Goal: Task Accomplishment & Management: Manage account settings

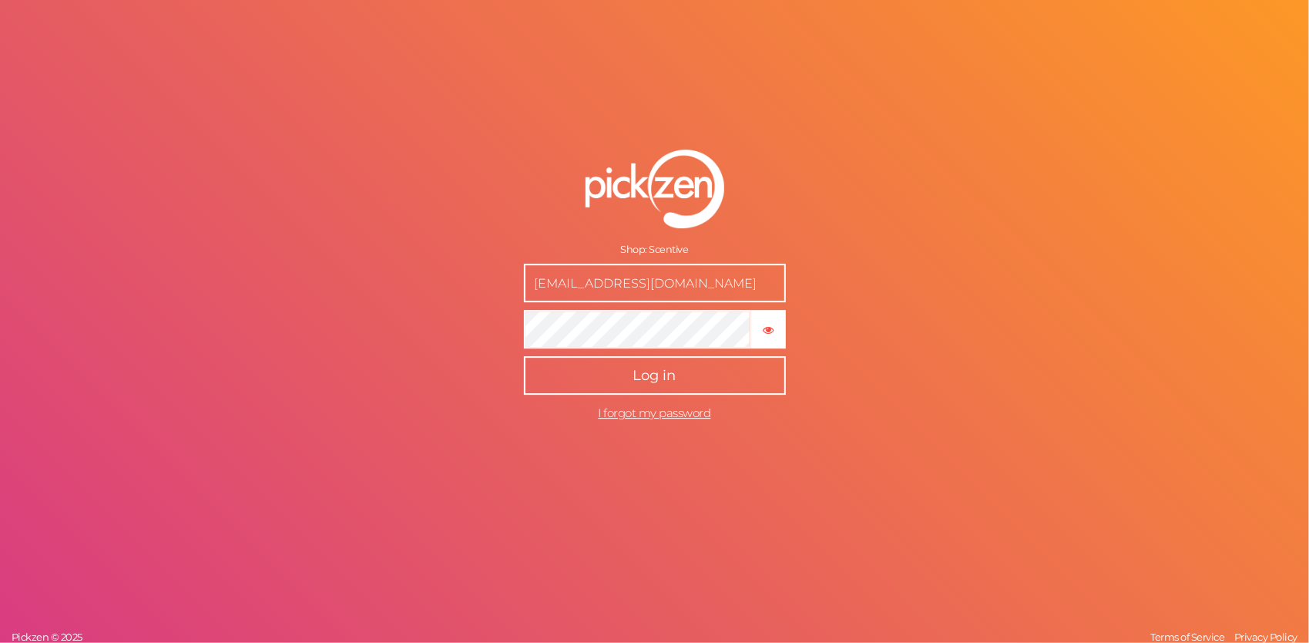
click at [677, 364] on button "Log in" at bounding box center [655, 375] width 262 height 39
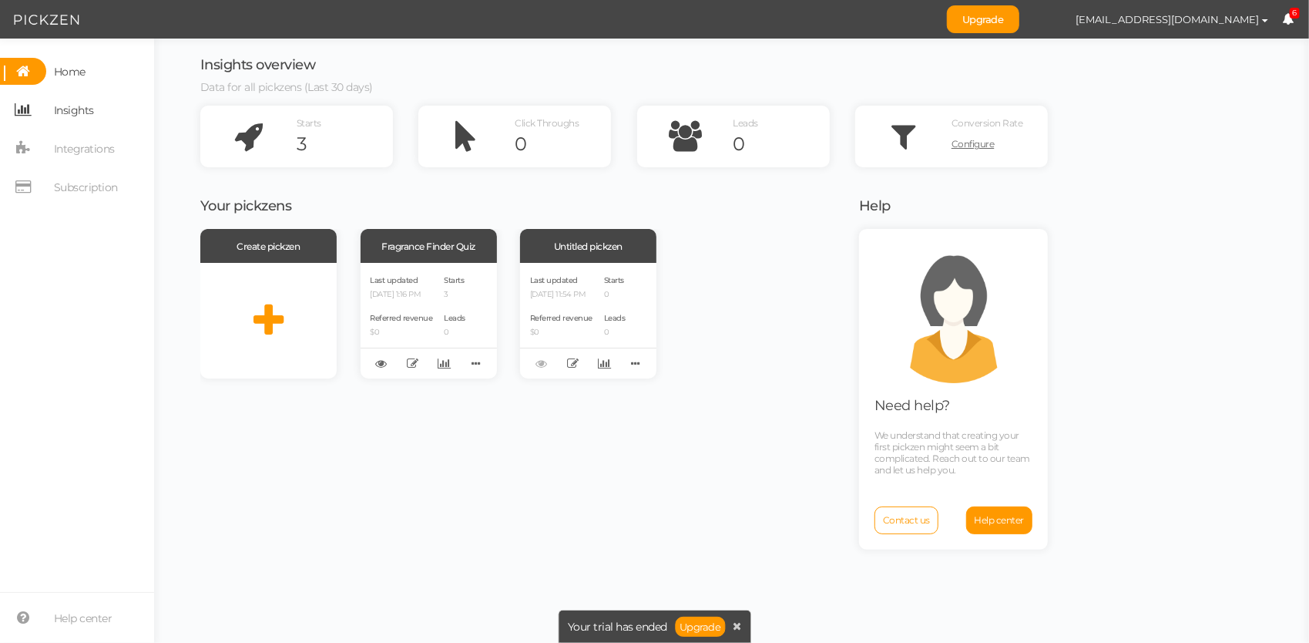
click at [89, 110] on span "Insights" at bounding box center [74, 110] width 40 height 25
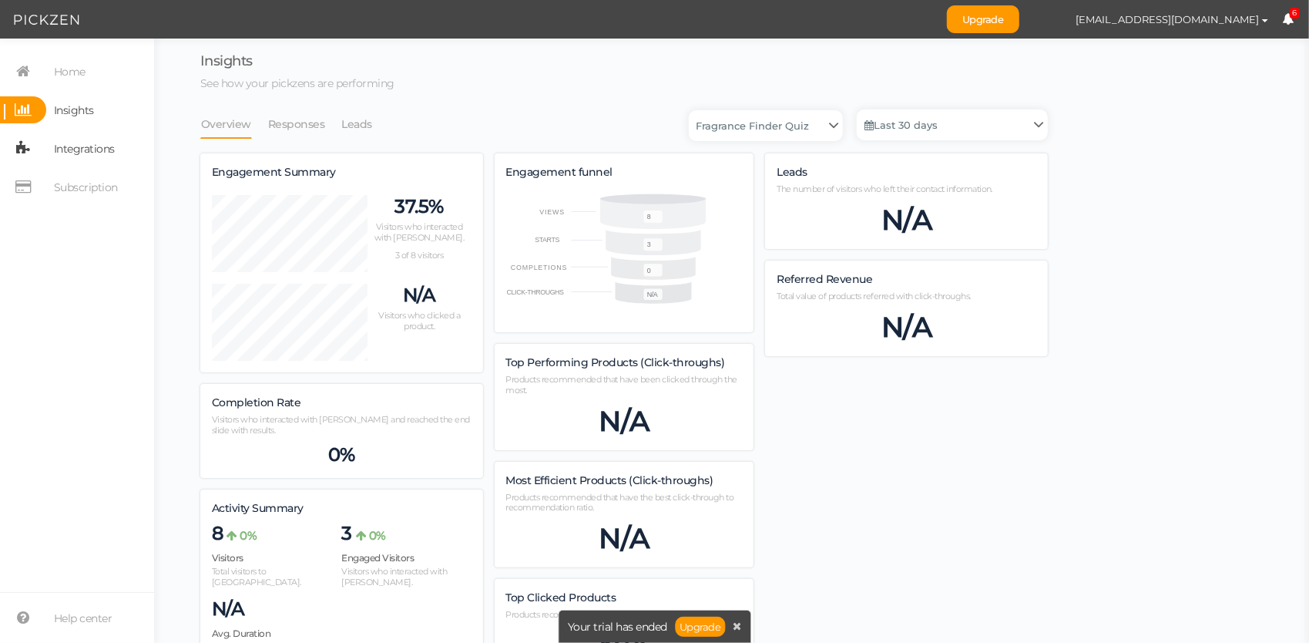
scroll to position [886, 848]
click at [97, 140] on span "Integrations" at bounding box center [84, 148] width 61 height 25
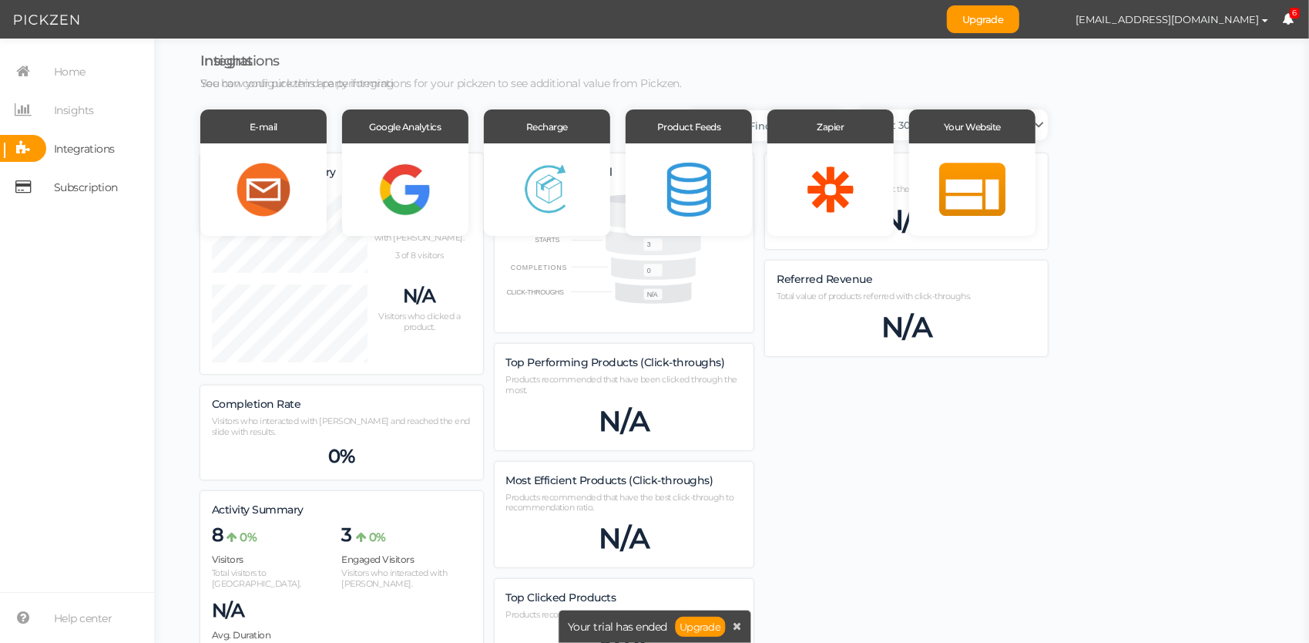
click at [79, 177] on span "Subscription" at bounding box center [86, 187] width 64 height 25
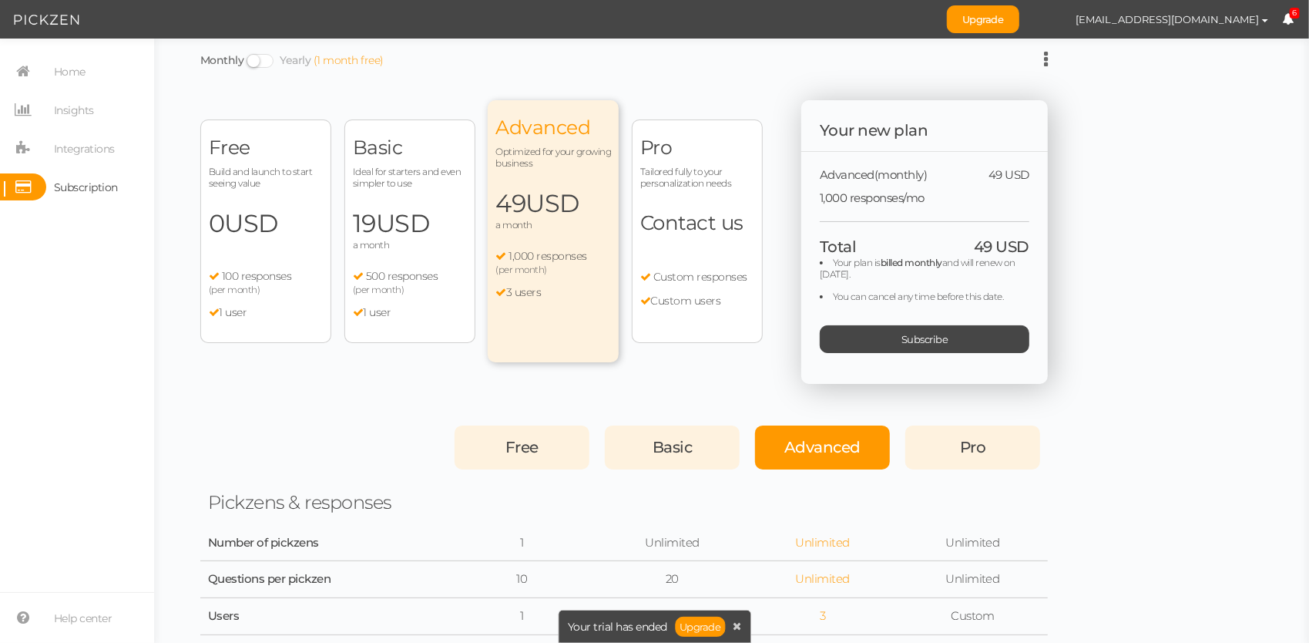
click at [279, 231] on span "USD" at bounding box center [252, 223] width 54 height 30
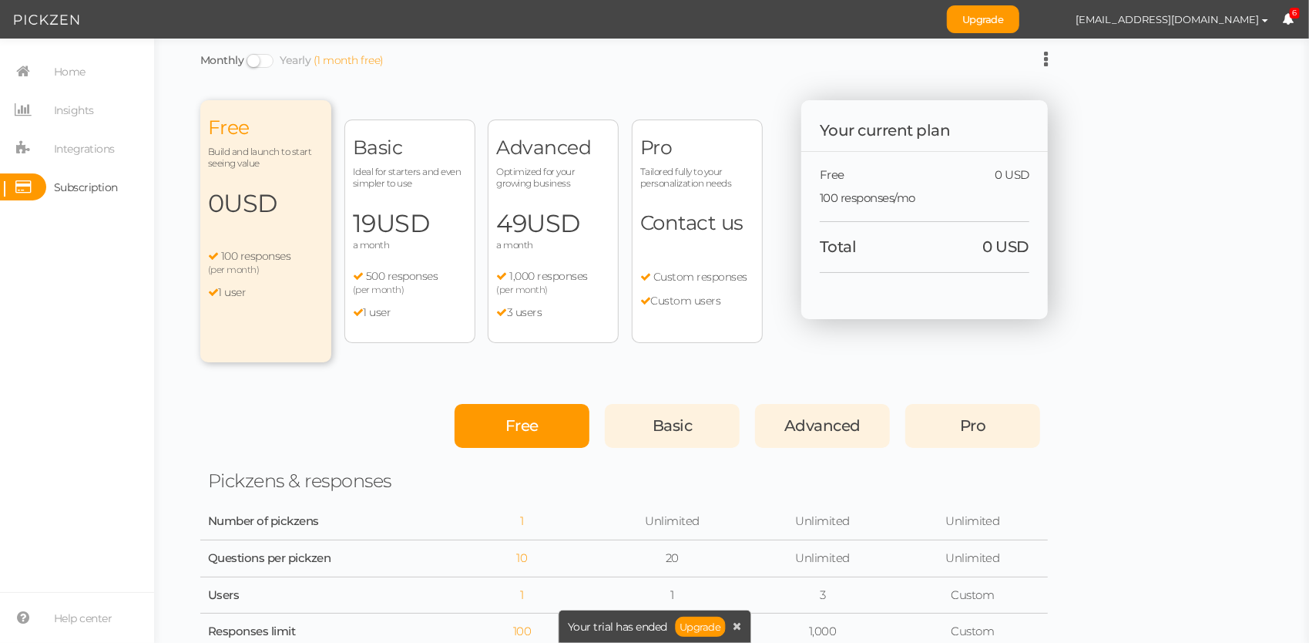
click at [393, 351] on div "Free Build and launch to start seeing value 0 USD a month 100 responses (per mo…" at bounding box center [481, 231] width 562 height 262
click at [382, 256] on div "Basic Ideal for starters and even simpler to use 19 USD a month 500 responses (…" at bounding box center [409, 230] width 131 height 223
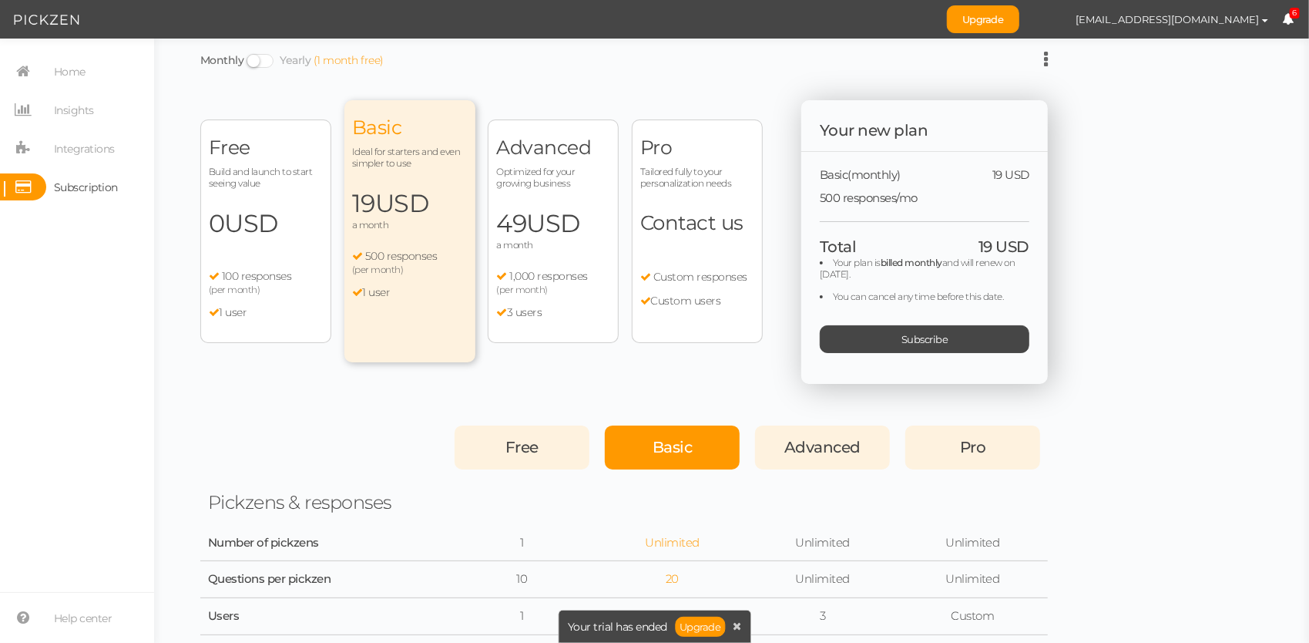
click at [509, 257] on div "Advanced Optimized for your growing business 49 USD a month 1,000 responses (pe…" at bounding box center [553, 230] width 131 height 223
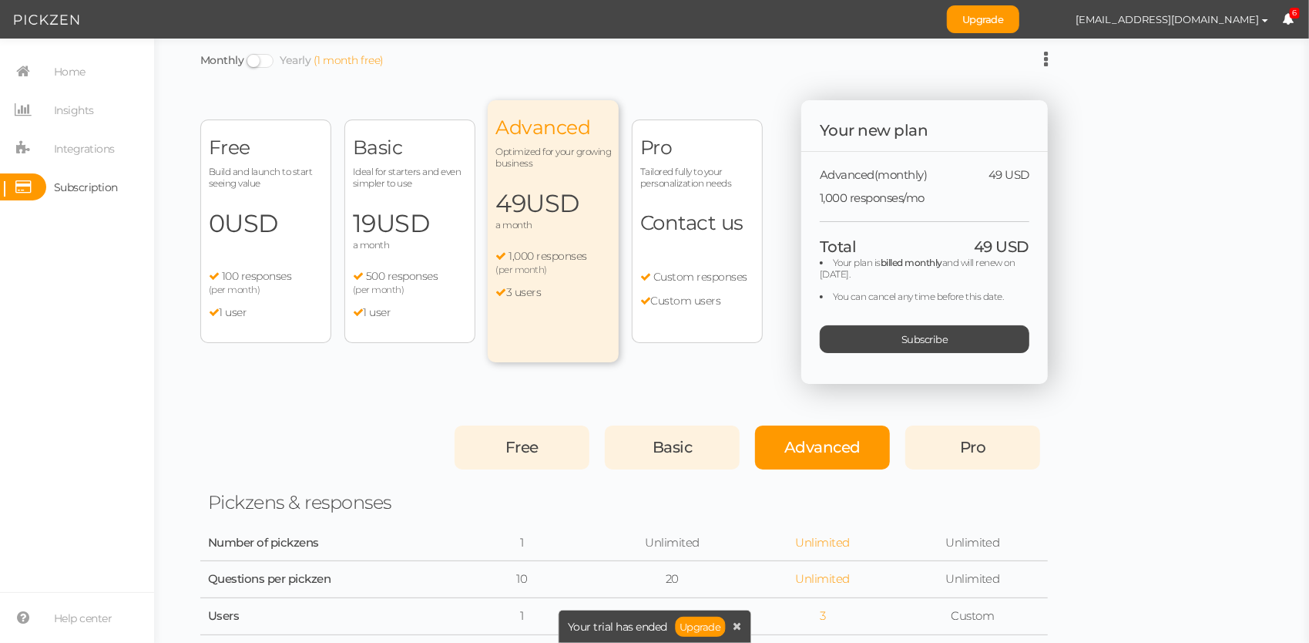
click at [680, 242] on div "Pro Tailored fully to your personalization needs Contact us Custom responses Cu…" at bounding box center [697, 230] width 131 height 223
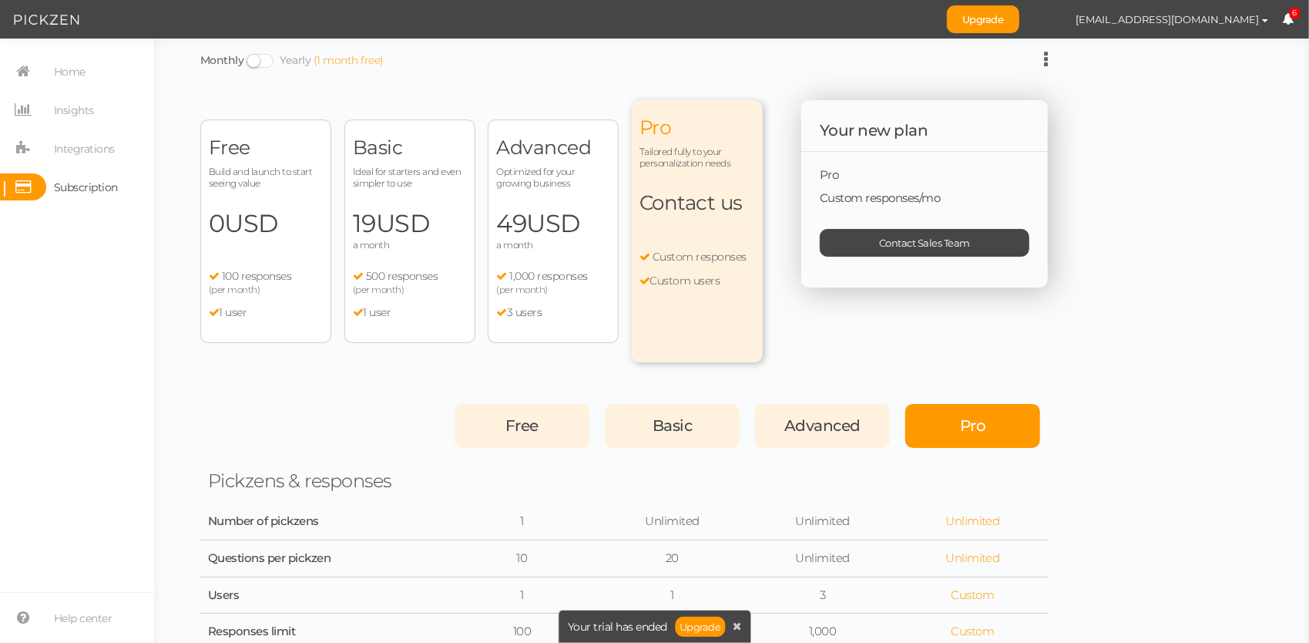
click at [297, 223] on span "0 USD" at bounding box center [266, 223] width 114 height 31
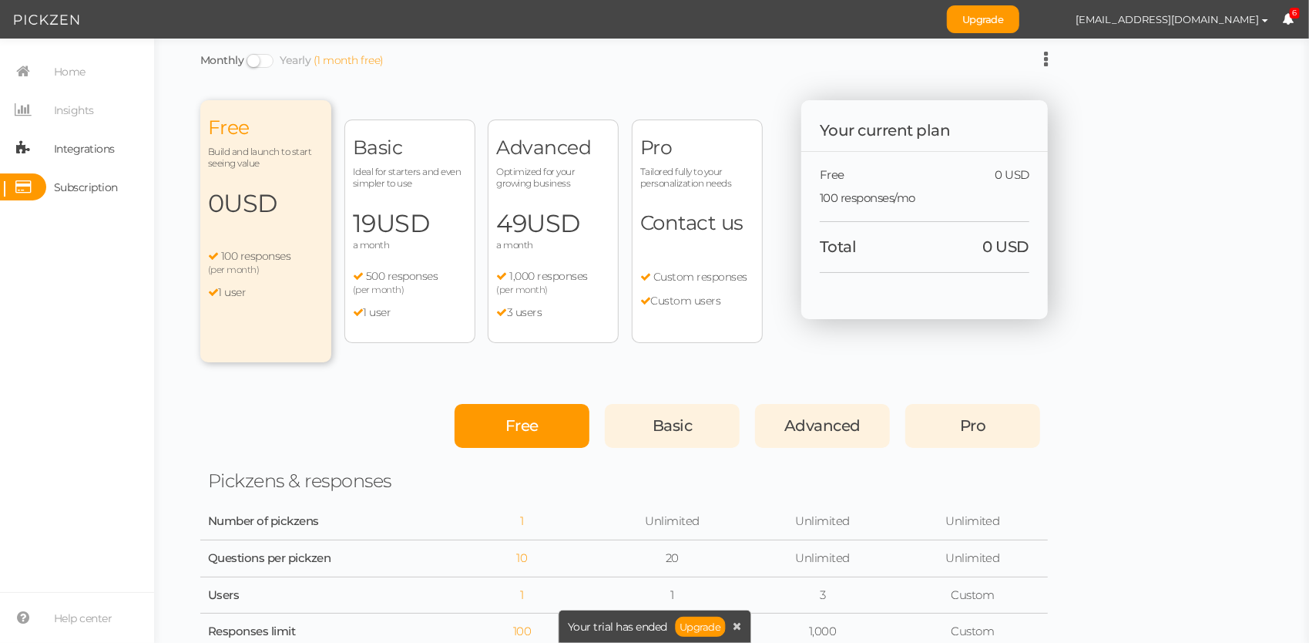
click at [98, 153] on span "Integrations" at bounding box center [84, 148] width 61 height 25
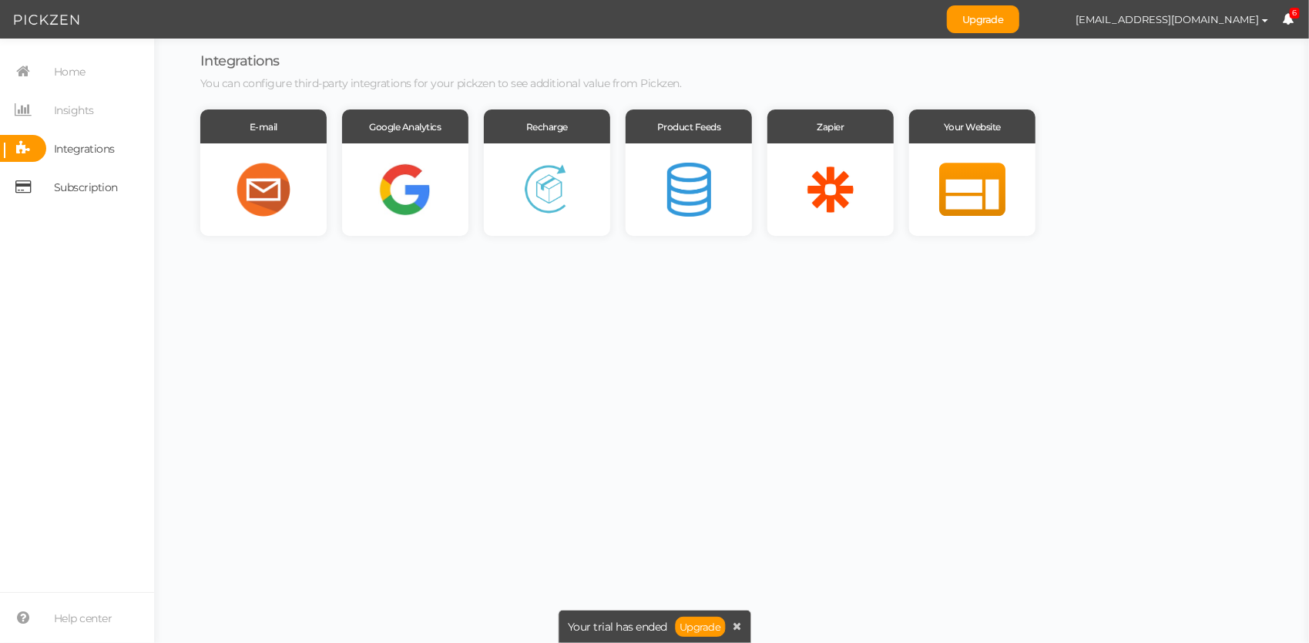
click at [82, 183] on span "Subscription" at bounding box center [86, 187] width 64 height 25
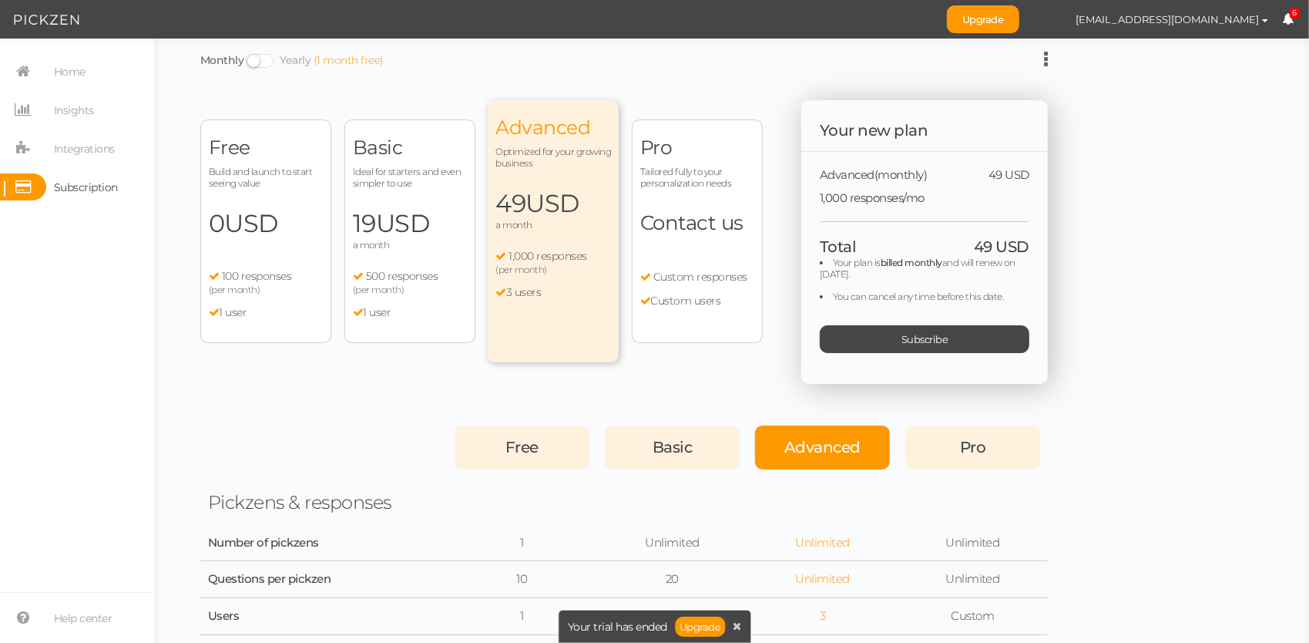
click at [278, 211] on span "USD" at bounding box center [252, 223] width 54 height 30
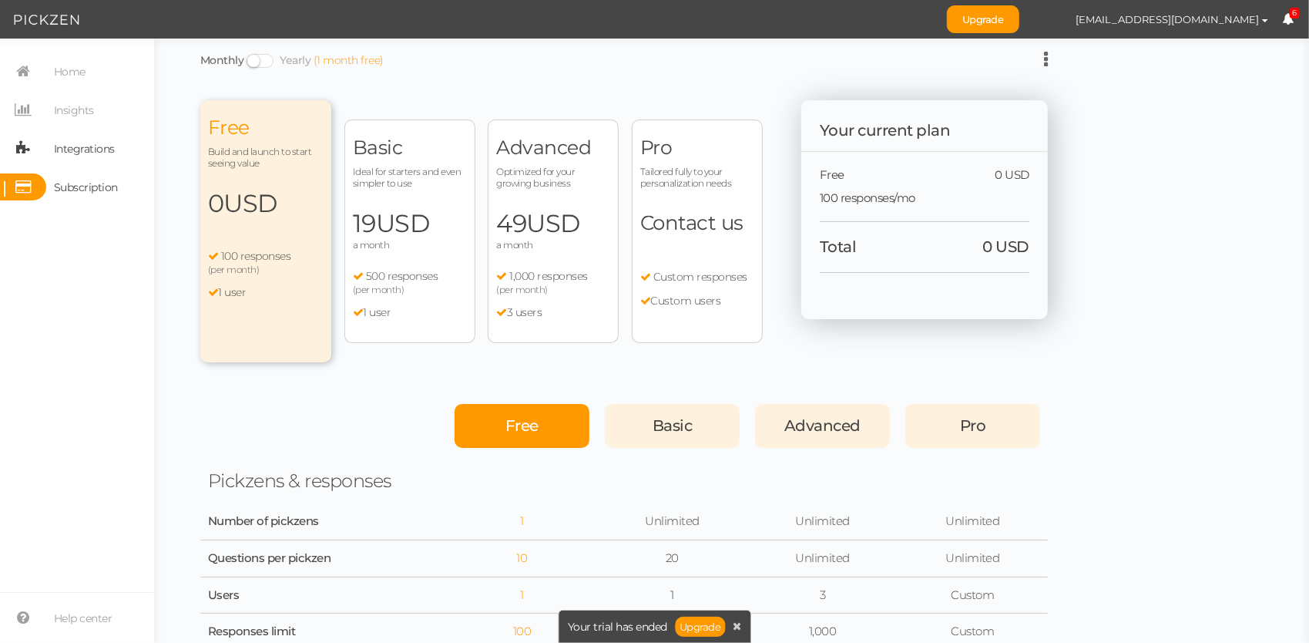
click at [99, 154] on span "Integrations" at bounding box center [84, 148] width 61 height 25
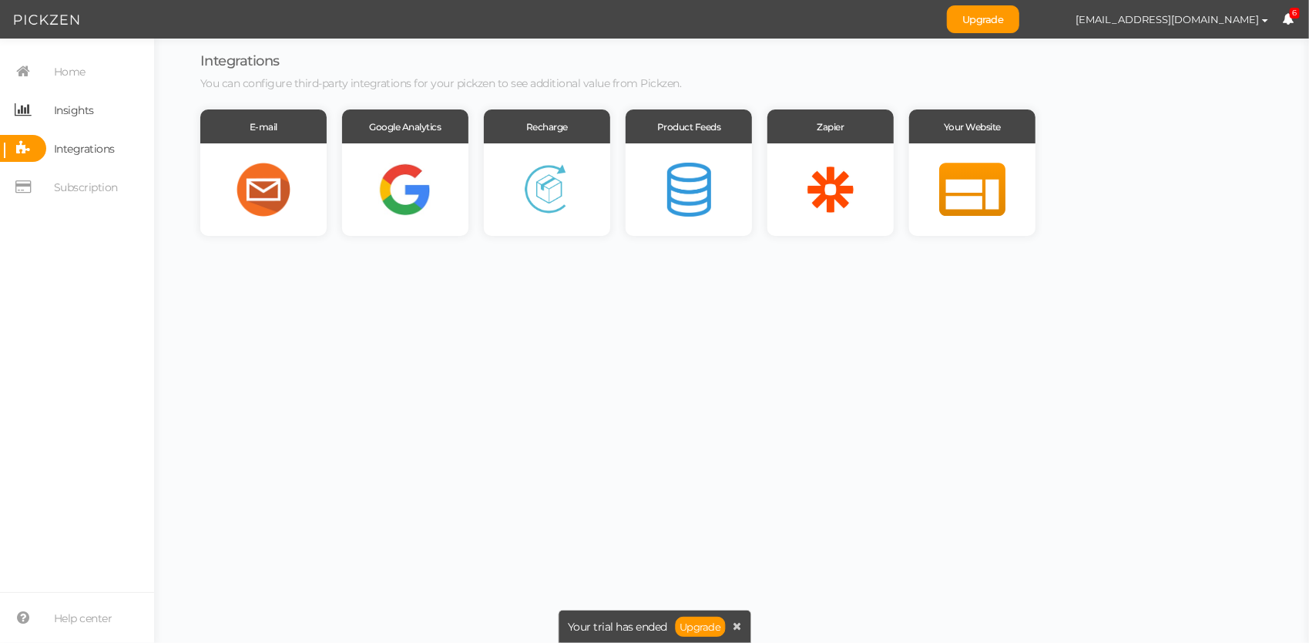
click at [94, 119] on link "Insights" at bounding box center [77, 109] width 154 height 27
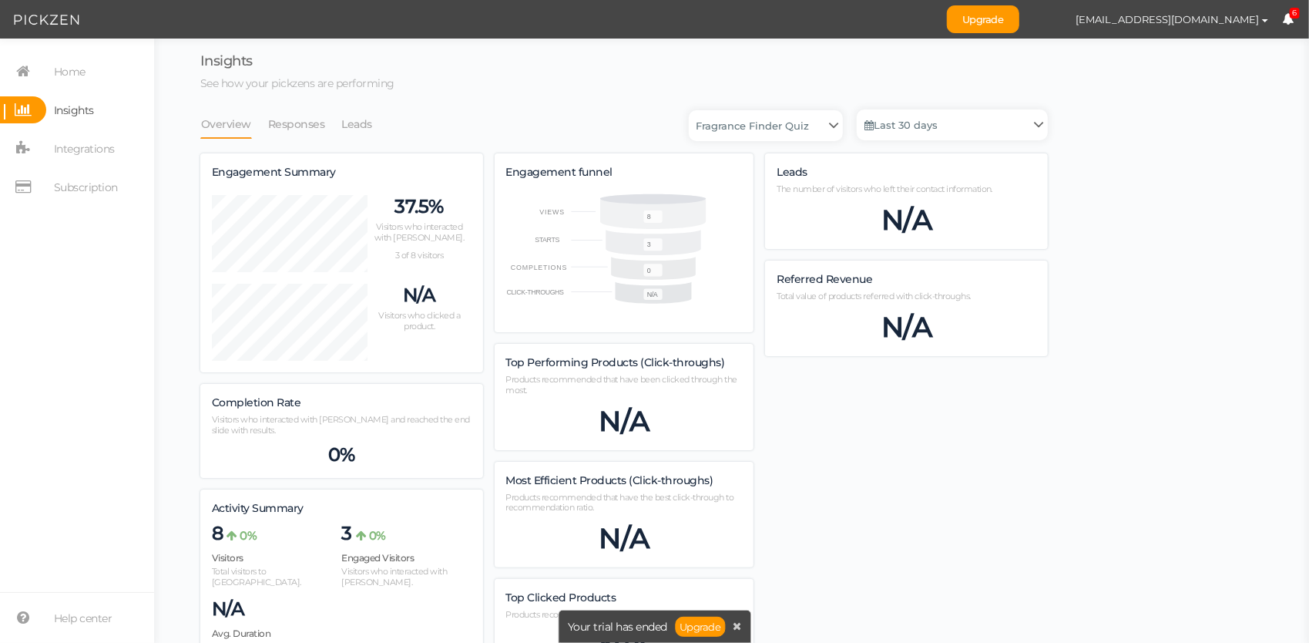
scroll to position [886, 848]
click at [83, 151] on span "Integrations" at bounding box center [84, 148] width 61 height 25
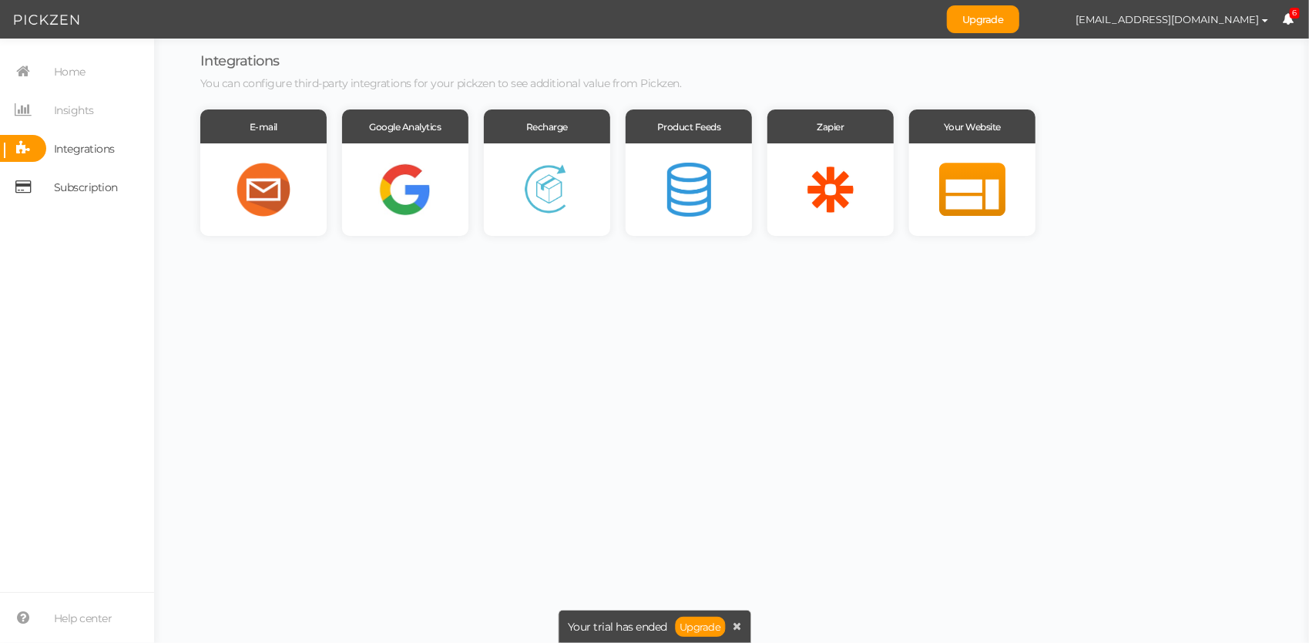
click at [82, 191] on span "Subscription" at bounding box center [86, 187] width 64 height 25
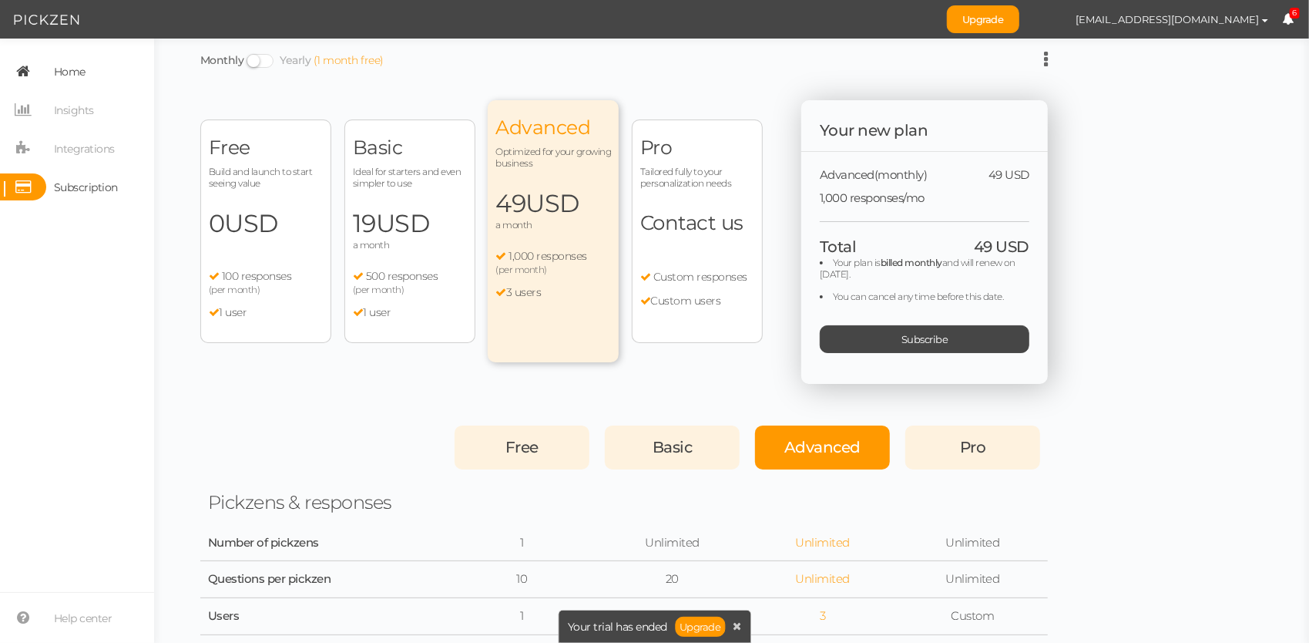
click at [58, 82] on span "Home" at bounding box center [70, 71] width 32 height 25
